Goal: Transaction & Acquisition: Purchase product/service

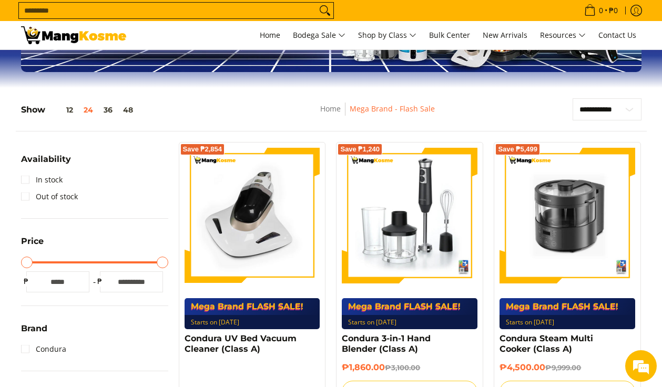
scroll to position [176, 0]
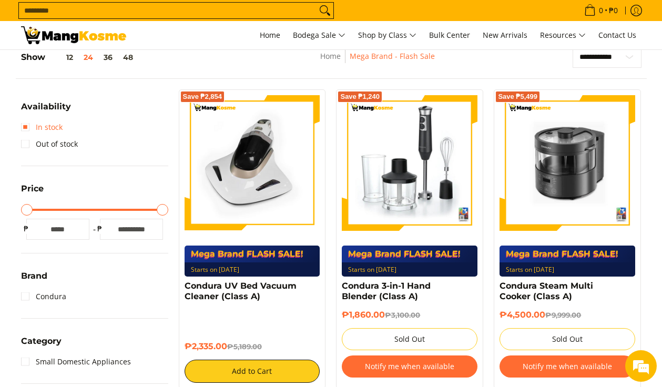
click at [25, 128] on link "In stock" at bounding box center [42, 127] width 42 height 17
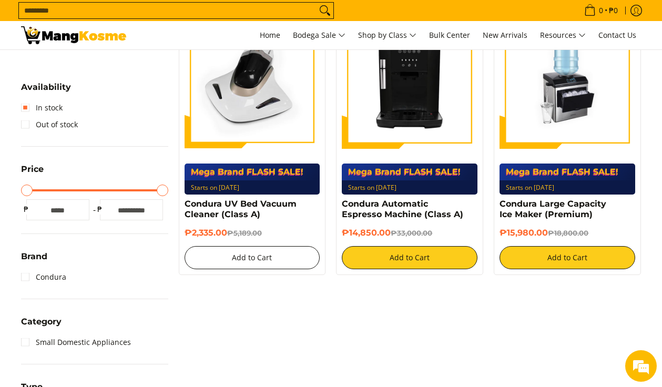
scroll to position [260, 0]
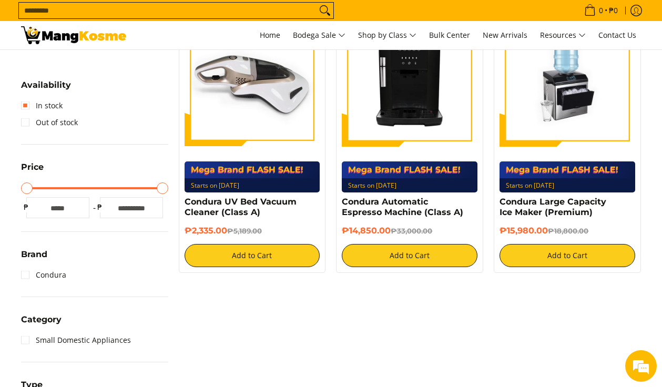
click at [260, 98] on img at bounding box center [252, 79] width 136 height 136
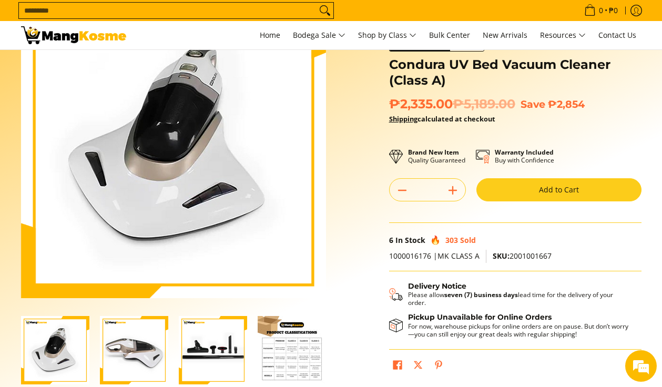
scroll to position [86, 0]
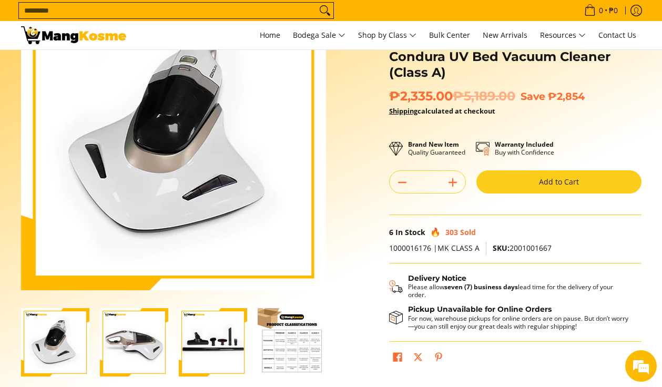
click at [140, 349] on img "Condura UV Bed Vacuum Cleaner (Class A)-2" at bounding box center [134, 342] width 68 height 68
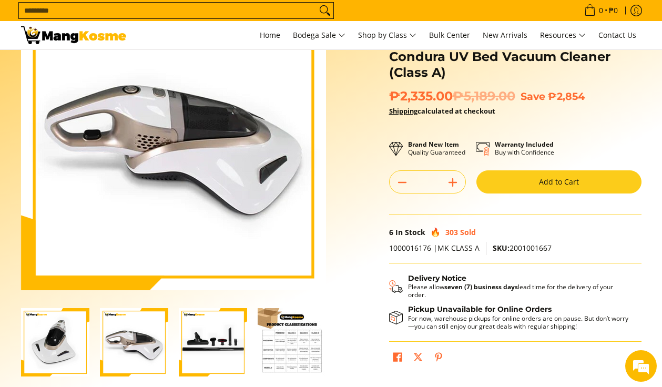
click at [195, 343] on img "Condura UV Bed Vacuum Cleaner (Class A)-3" at bounding box center [213, 342] width 68 height 68
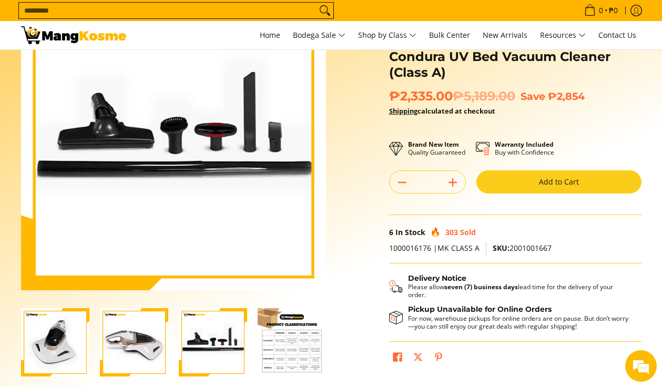
click at [36, 339] on img "Condura UV Bed Vacuum Cleaner (Class A)-1" at bounding box center [55, 342] width 68 height 68
